Goal: Task Accomplishment & Management: Use online tool/utility

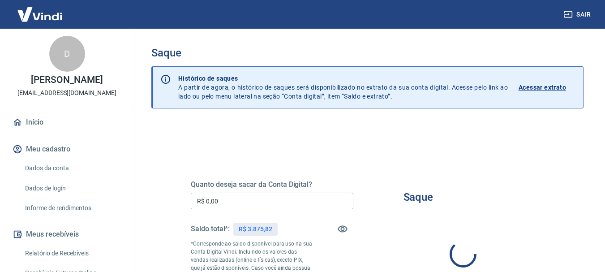
click at [227, 198] on input "R$ 0,00" at bounding box center [272, 201] width 163 height 17
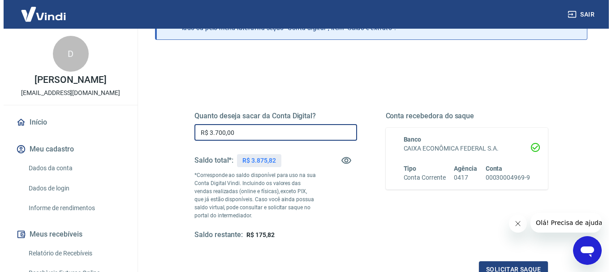
scroll to position [134, 0]
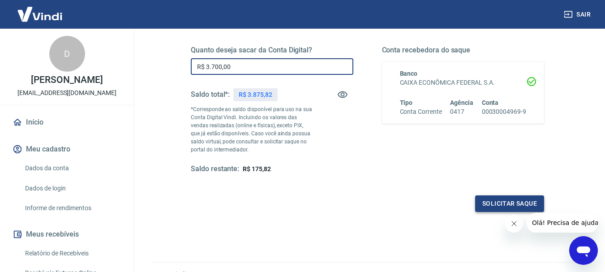
type input "R$ 3.700,00"
click at [498, 197] on button "Solicitar saque" at bounding box center [509, 203] width 69 height 17
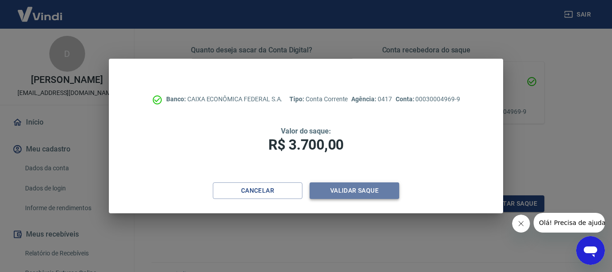
click at [347, 189] on button "Validar saque" at bounding box center [354, 190] width 90 height 17
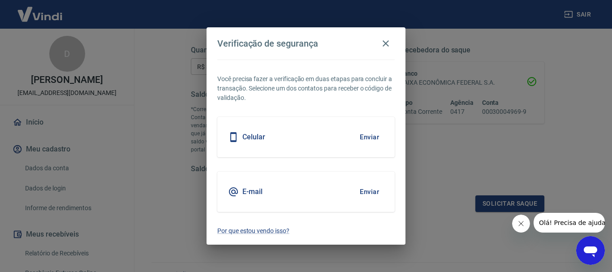
click at [371, 190] on button "Enviar" at bounding box center [369, 191] width 29 height 19
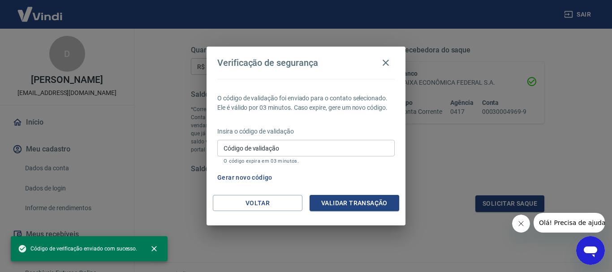
click at [259, 153] on input "Código de validação" at bounding box center [305, 148] width 177 height 17
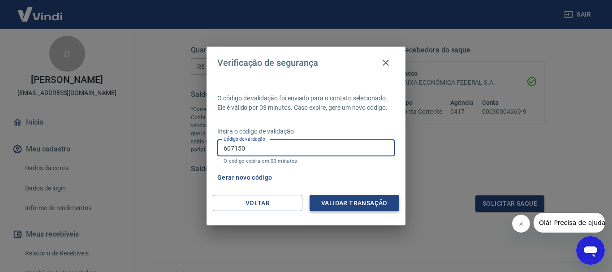
type input "607150"
click at [362, 199] on button "Validar transação" at bounding box center [354, 203] width 90 height 17
